Goal: Browse casually: Explore the website without a specific task or goal

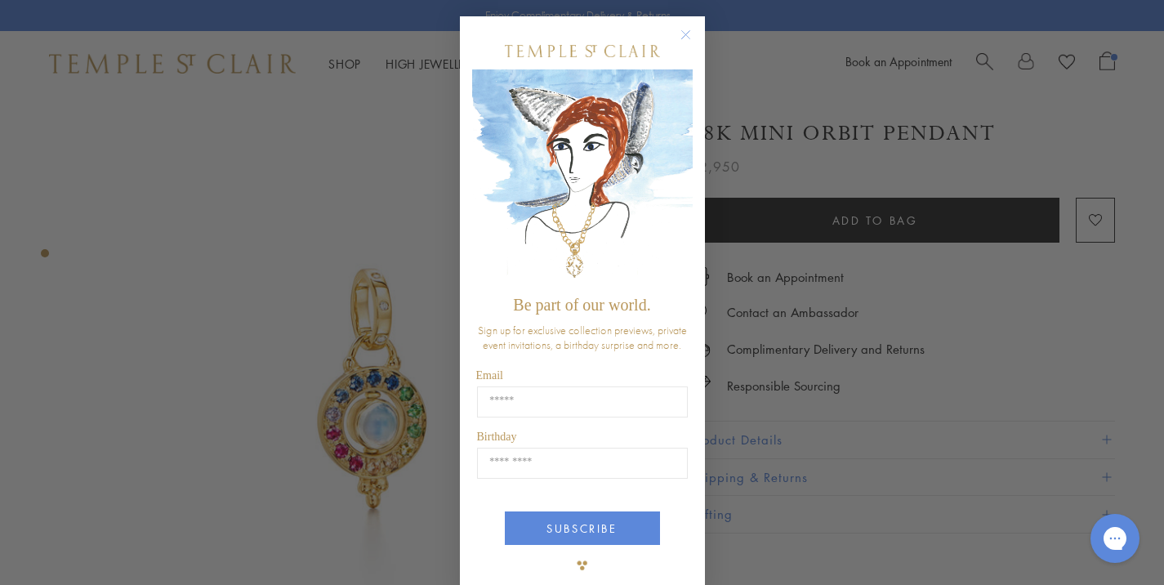
click at [679, 41] on circle "Close dialog" at bounding box center [685, 35] width 20 height 20
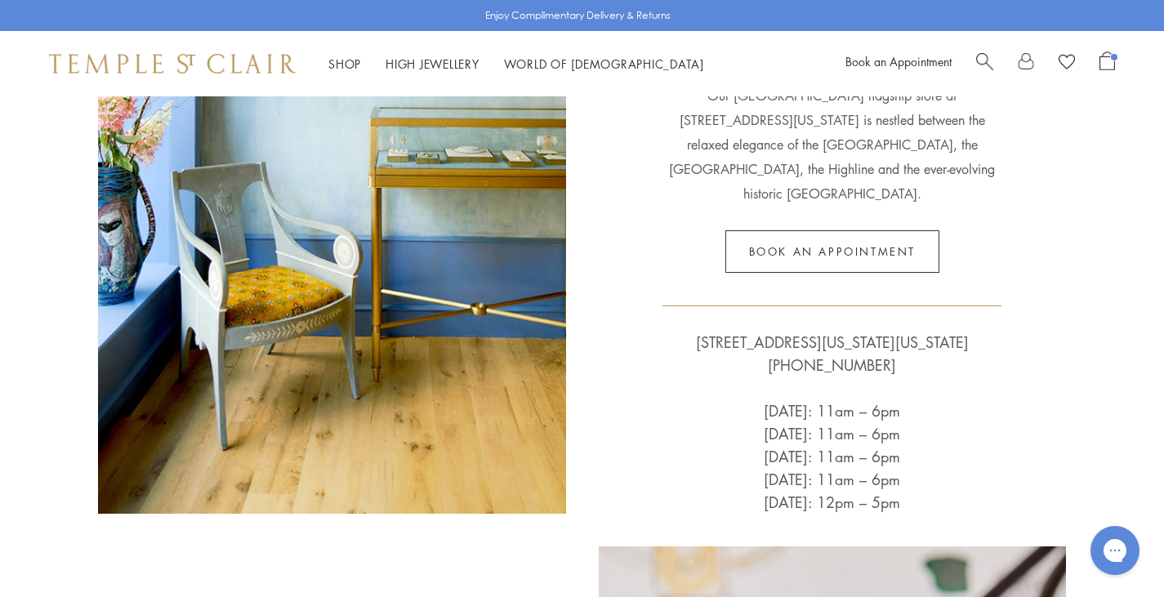
scroll to position [366, 0]
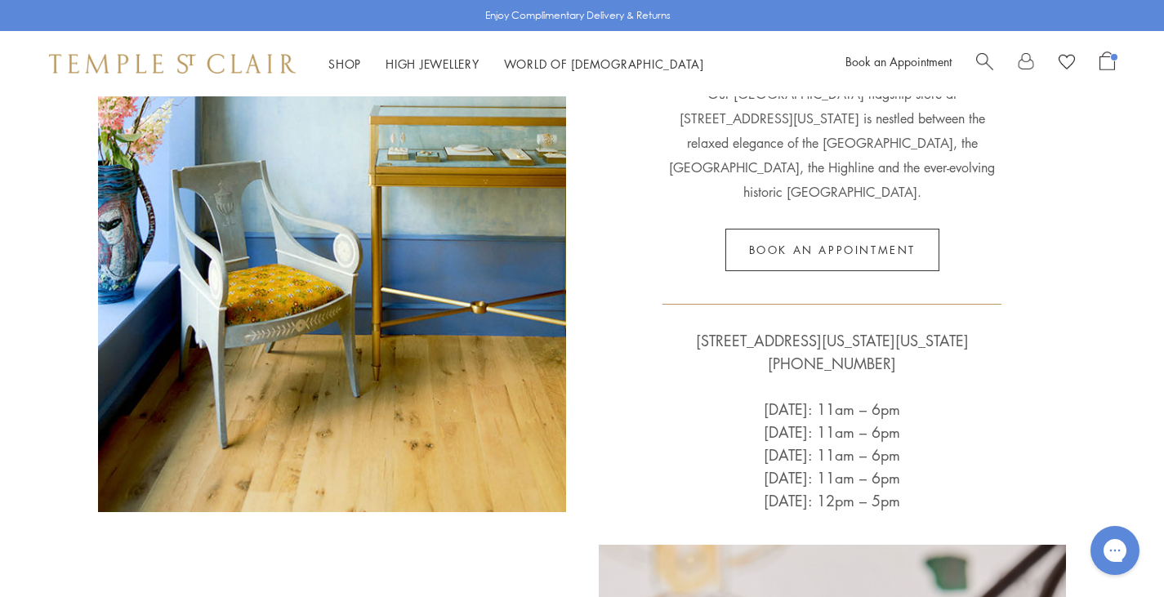
click at [850, 377] on p "Wednesday: 11am – 6pm Thursday: 11am – 6pm Friday: 11am – 6pm Saturday: 11am – …" at bounding box center [832, 443] width 273 height 137
click at [822, 401] on p "Wednesday: 11am – 6pm Thursday: 11am – 6pm Friday: 11am – 6pm Saturday: 11am – …" at bounding box center [832, 443] width 273 height 137
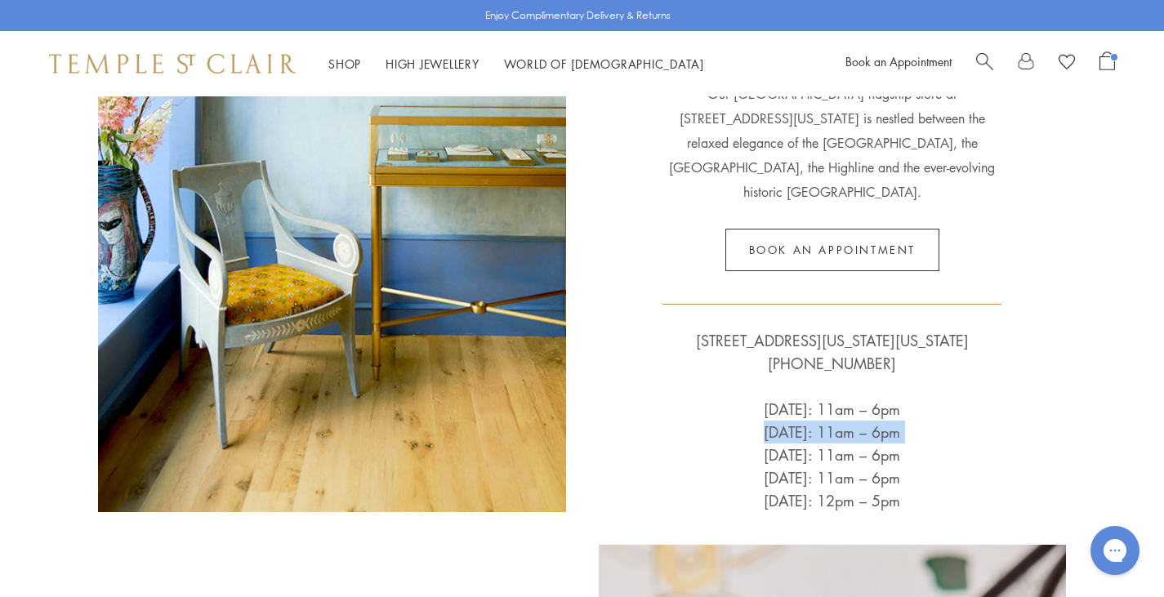
click at [822, 401] on p "Wednesday: 11am – 6pm Thursday: 11am – 6pm Friday: 11am – 6pm Saturday: 11am – …" at bounding box center [832, 443] width 273 height 137
click at [822, 415] on p "Wednesday: 11am – 6pm Thursday: 11am – 6pm Friday: 11am – 6pm Saturday: 11am – …" at bounding box center [832, 443] width 273 height 137
click at [833, 375] on p "Wednesday: 11am – 6pm Thursday: 11am – 6pm Friday: 11am – 6pm Saturday: 11am – …" at bounding box center [832, 443] width 273 height 137
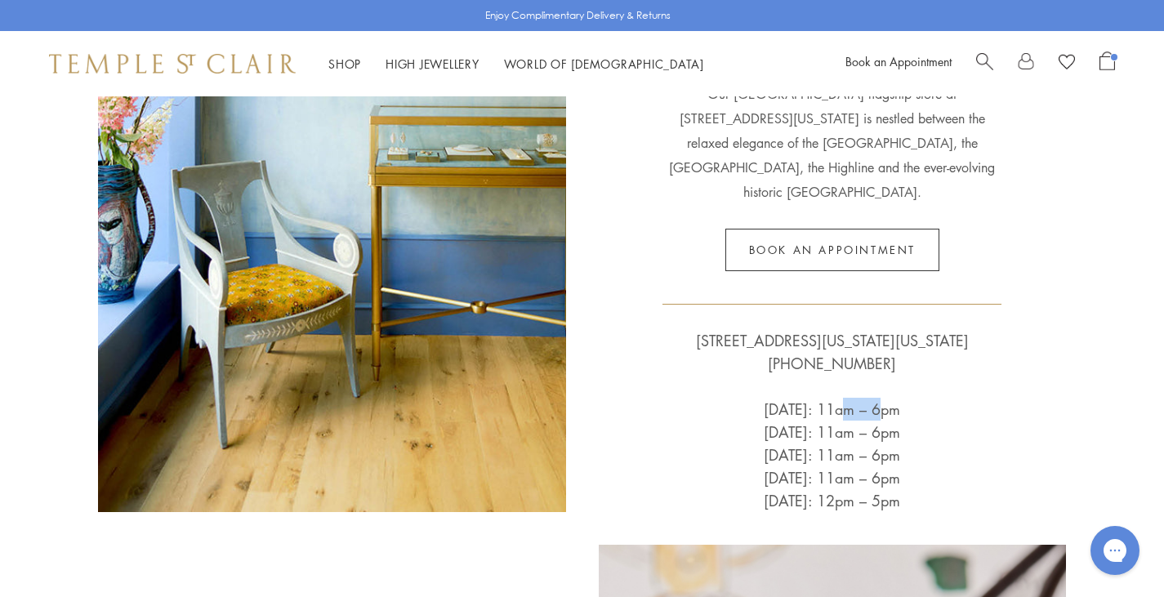
click at [833, 375] on p "Wednesday: 11am – 6pm Thursday: 11am – 6pm Friday: 11am – 6pm Saturday: 11am – …" at bounding box center [832, 443] width 273 height 137
click at [830, 390] on p "Wednesday: 11am – 6pm Thursday: 11am – 6pm Friday: 11am – 6pm Saturday: 11am – …" at bounding box center [832, 443] width 273 height 137
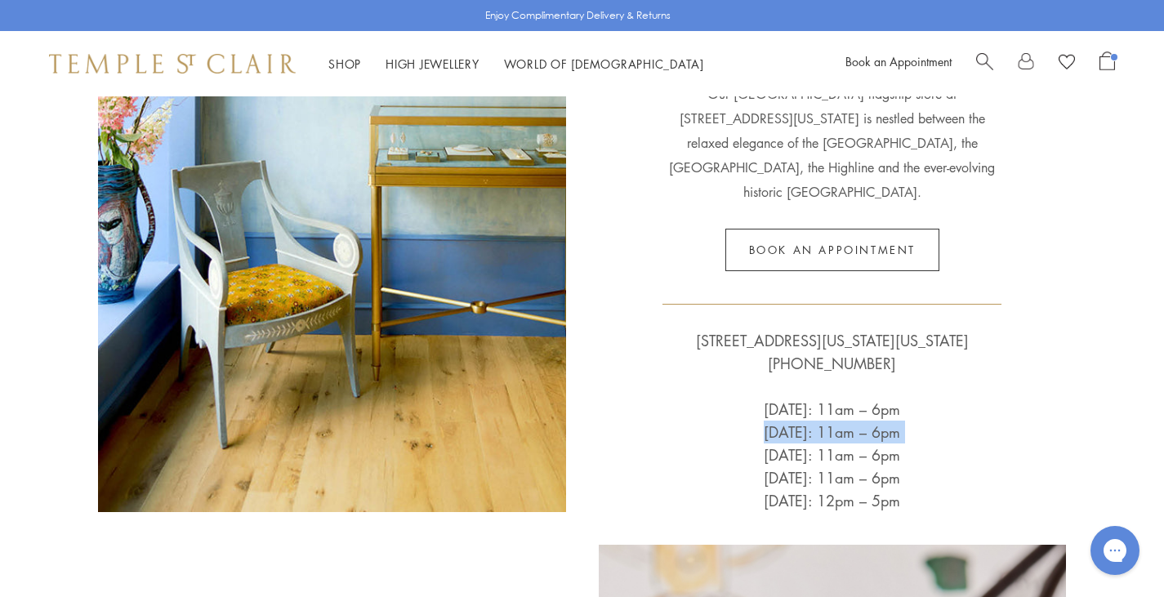
click at [828, 399] on p "Wednesday: 11am – 6pm Thursday: 11am – 6pm Friday: 11am – 6pm Saturday: 11am – …" at bounding box center [832, 443] width 273 height 137
click at [868, 387] on p "Wednesday: 11am – 6pm Thursday: 11am – 6pm Friday: 11am – 6pm Saturday: 11am – …" at bounding box center [832, 443] width 273 height 137
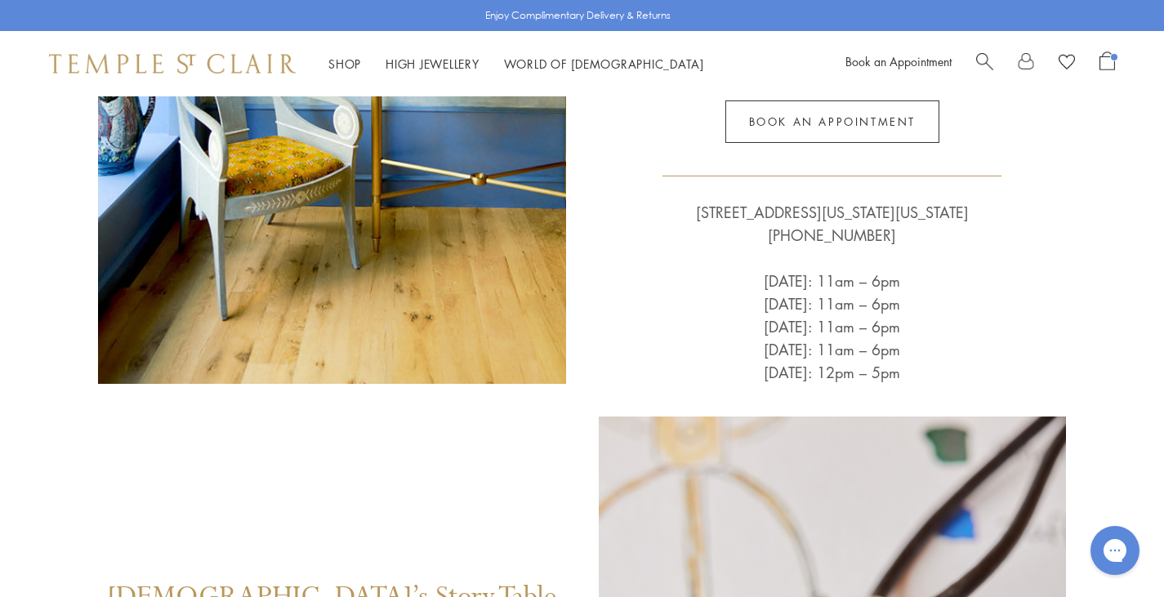
scroll to position [0, 0]
